Goal: Transaction & Acquisition: Book appointment/travel/reservation

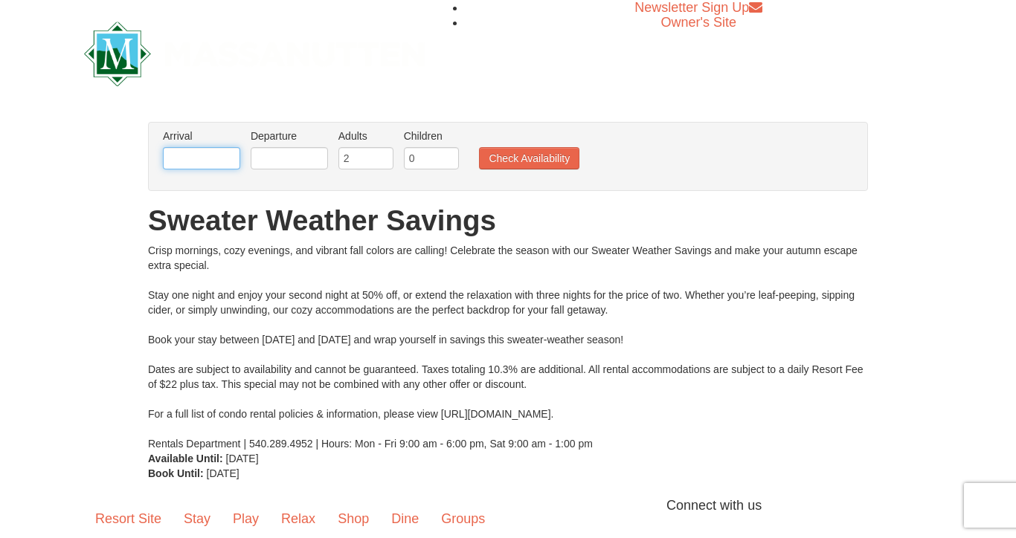
click at [225, 158] on input "text" at bounding box center [201, 158] width 77 height 22
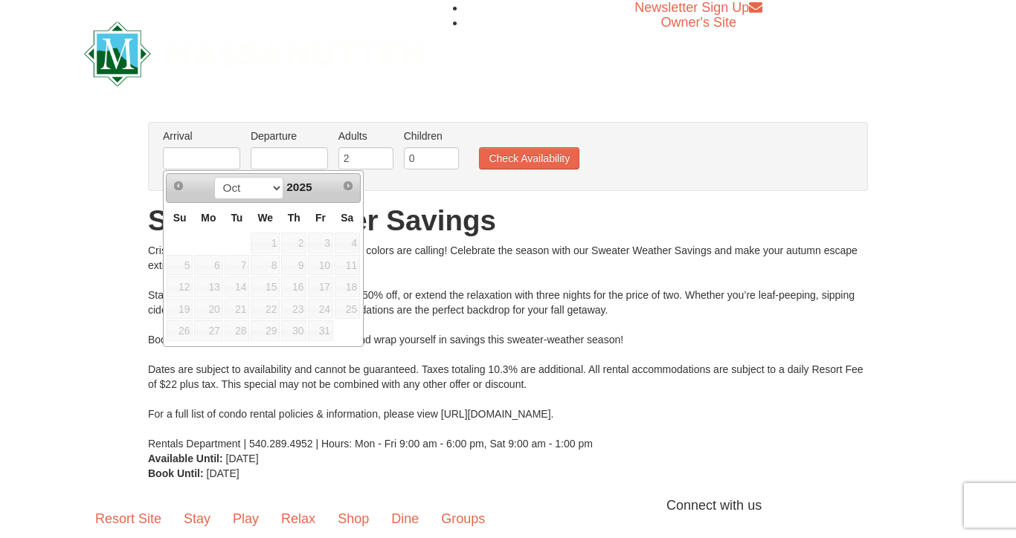
click at [485, 300] on div "Crisp mornings, cozy evenings, and vibrant fall colors are calling! Celebrate t…" at bounding box center [508, 347] width 720 height 208
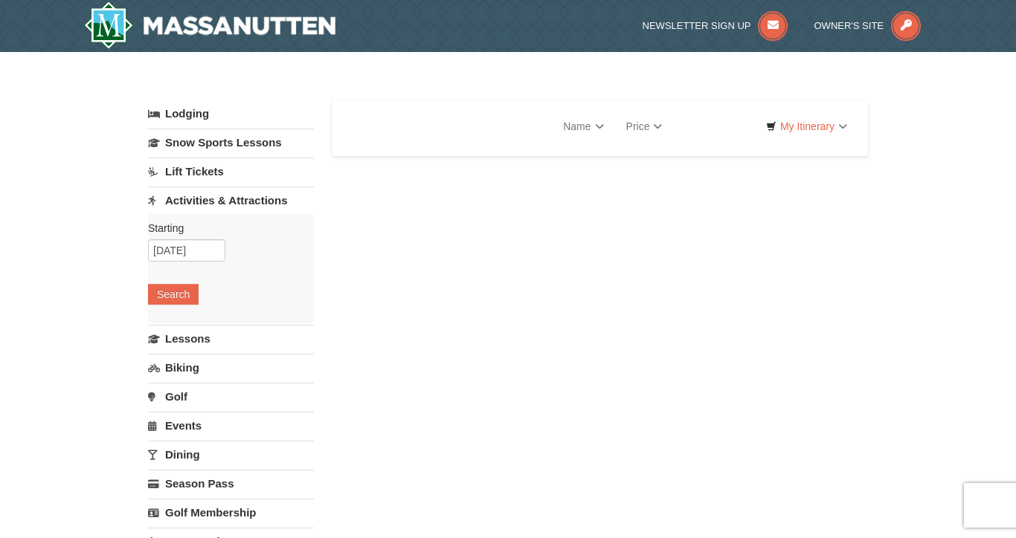
select select "10"
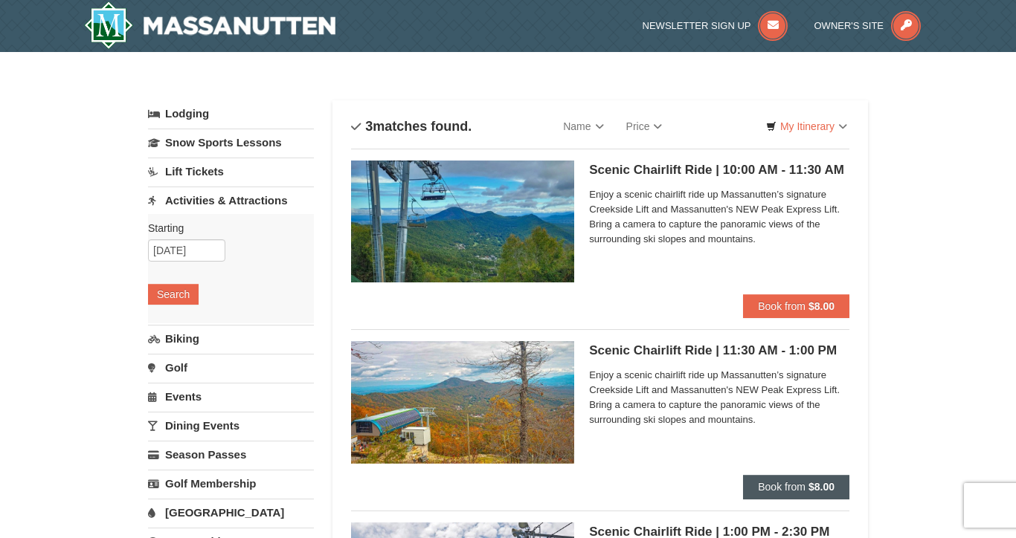
click at [803, 483] on span "Book from" at bounding box center [782, 487] width 48 height 12
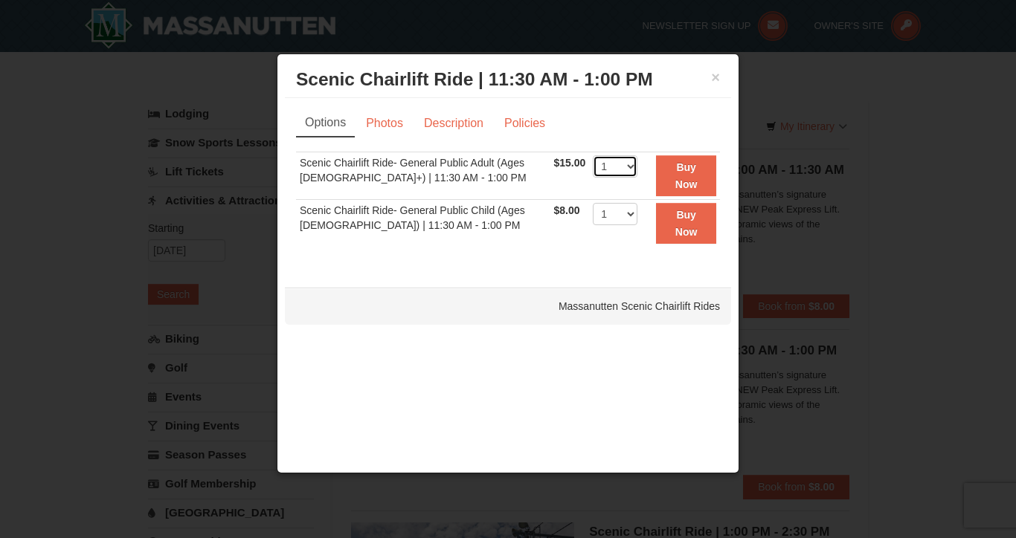
select select "3"
click at [692, 181] on strong "Buy Now" at bounding box center [686, 175] width 22 height 28
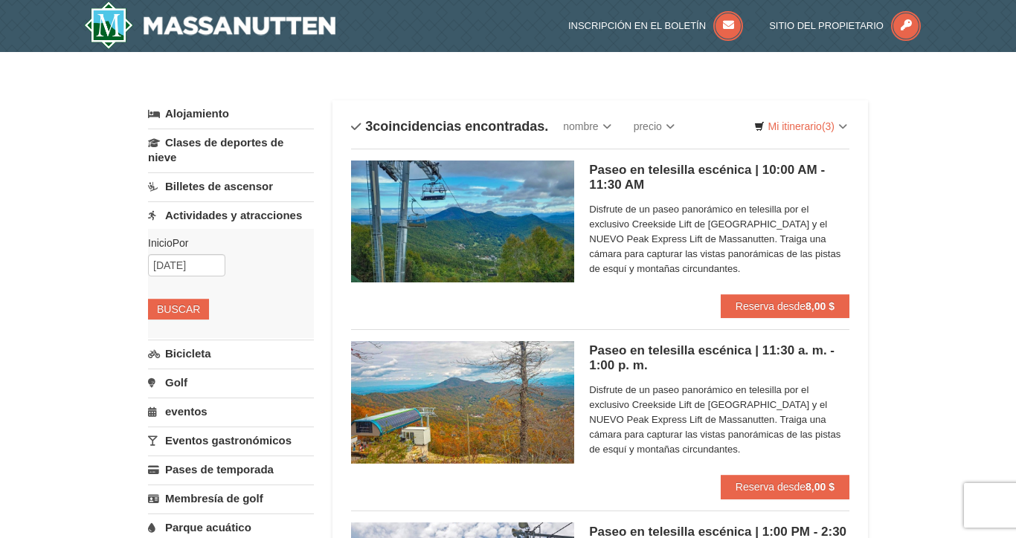
click at [506, 399] on img at bounding box center [462, 402] width 223 height 122
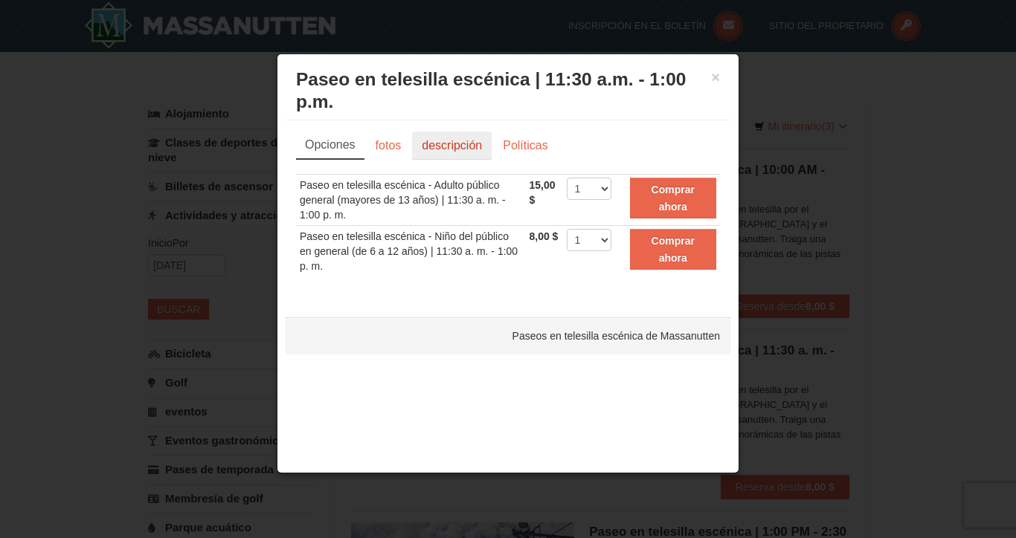
click at [450, 152] on link "descripción" at bounding box center [452, 146] width 80 height 28
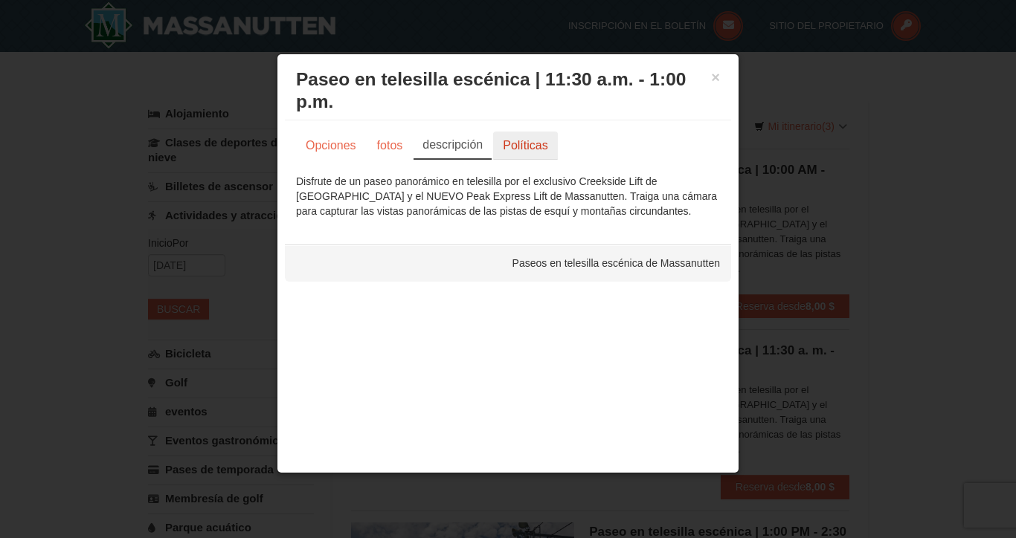
click at [518, 146] on link "Políticas" at bounding box center [525, 146] width 64 height 28
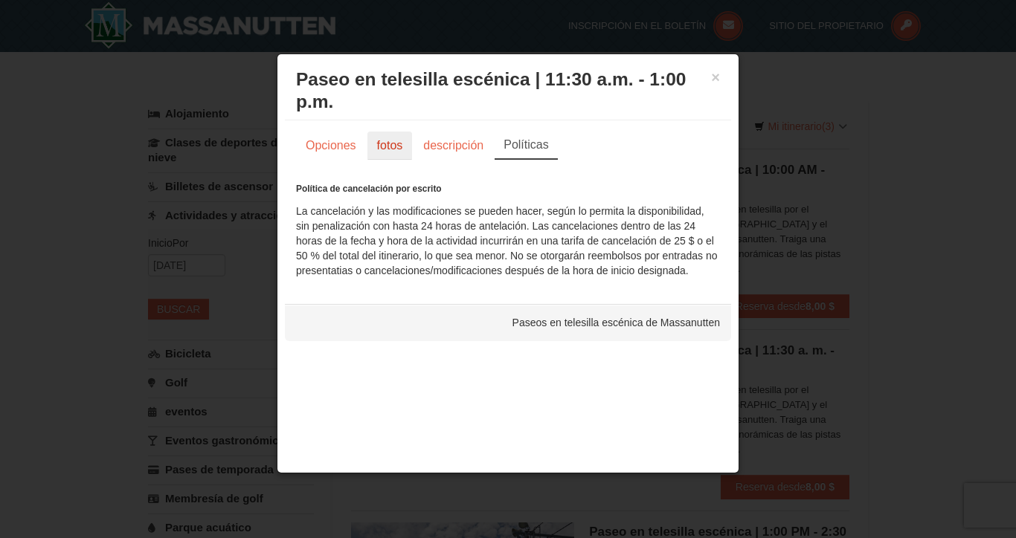
click at [388, 156] on link "fotos" at bounding box center [389, 146] width 45 height 28
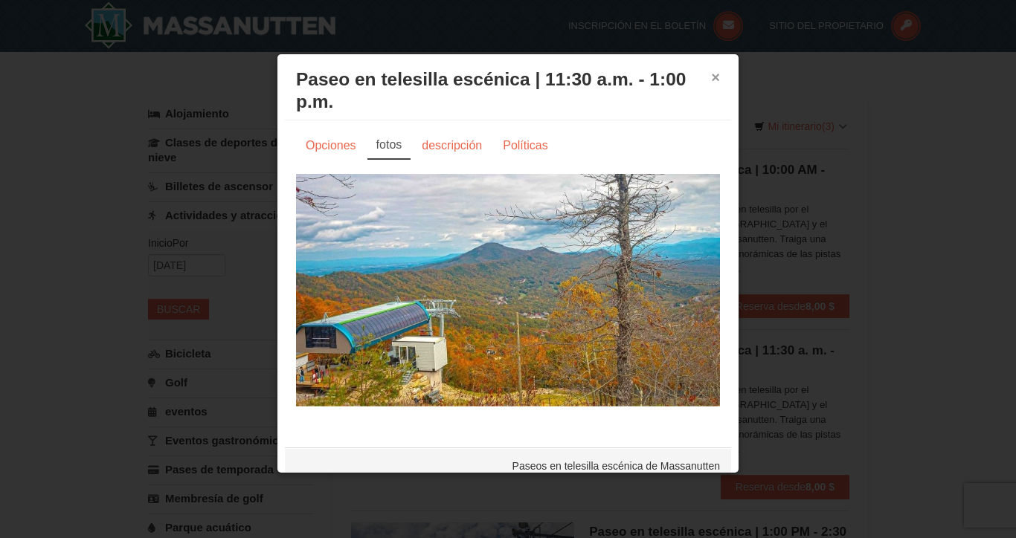
click at [715, 80] on button "×" at bounding box center [715, 77] width 9 height 15
